Goal: Task Accomplishment & Management: Manage account settings

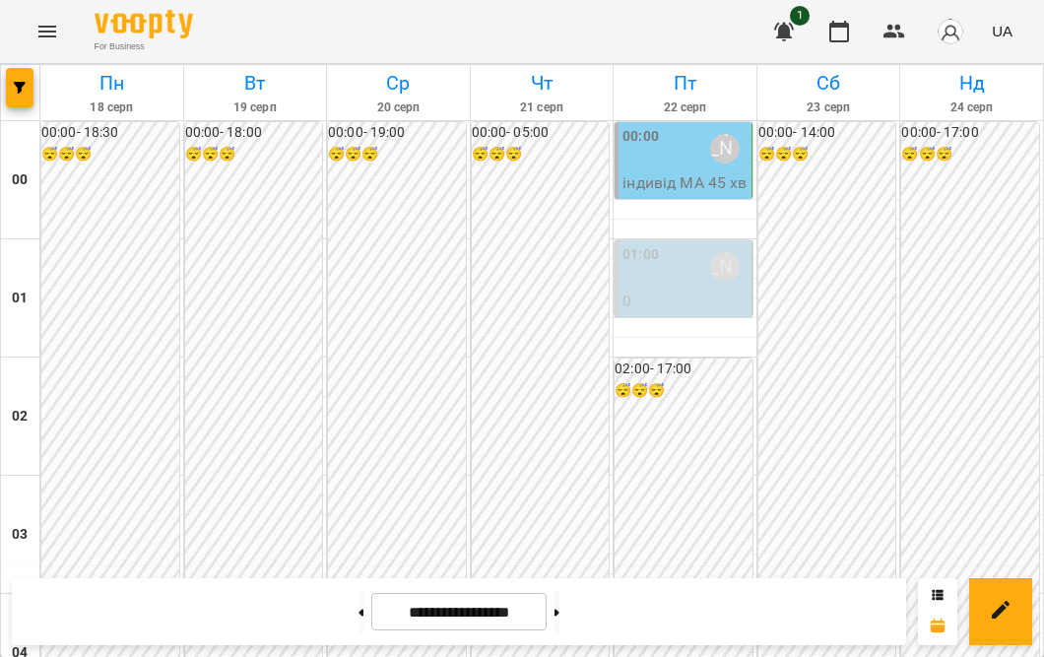
scroll to position [2138, 0]
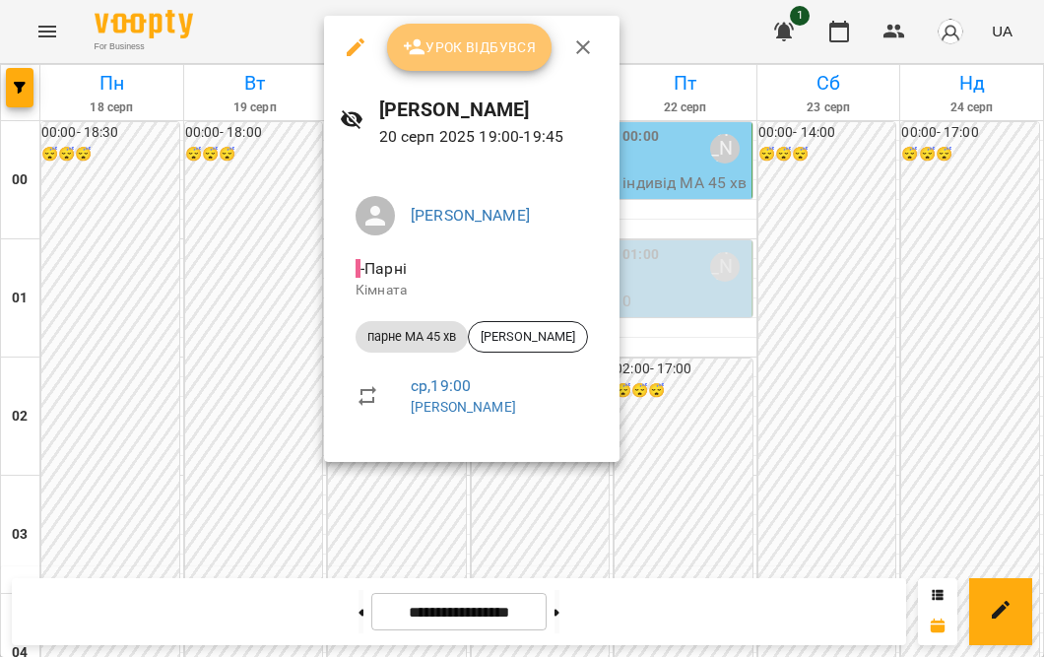
click at [465, 58] on span "Урок відбувся" at bounding box center [470, 47] width 134 height 24
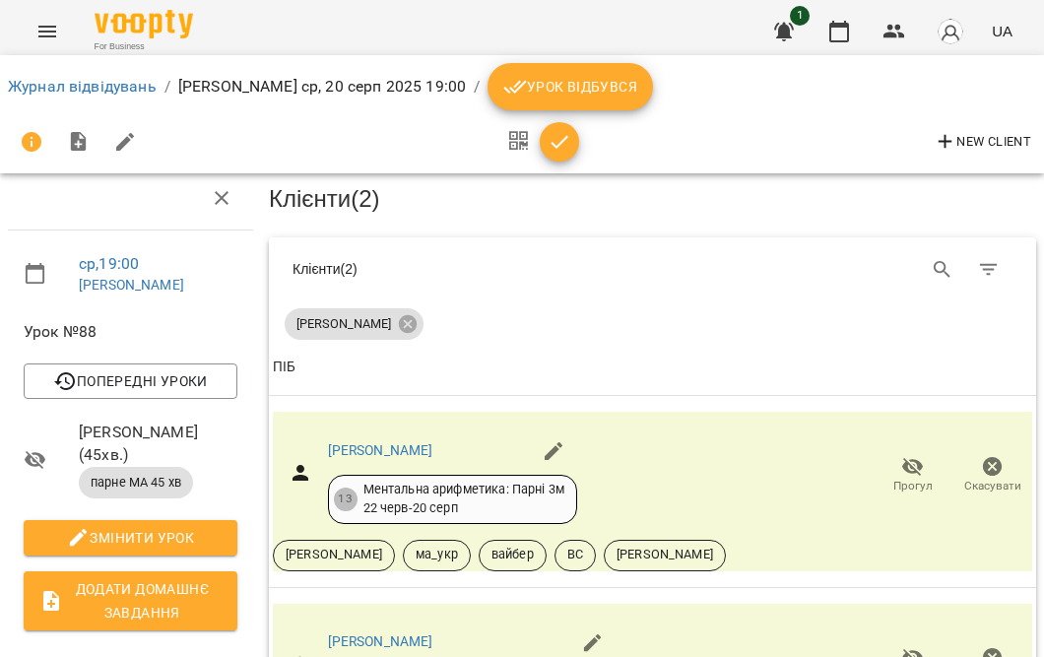
scroll to position [346, 0]
click at [616, 90] on span "Урок відбувся" at bounding box center [570, 87] width 134 height 24
